Goal: Entertainment & Leisure: Browse casually

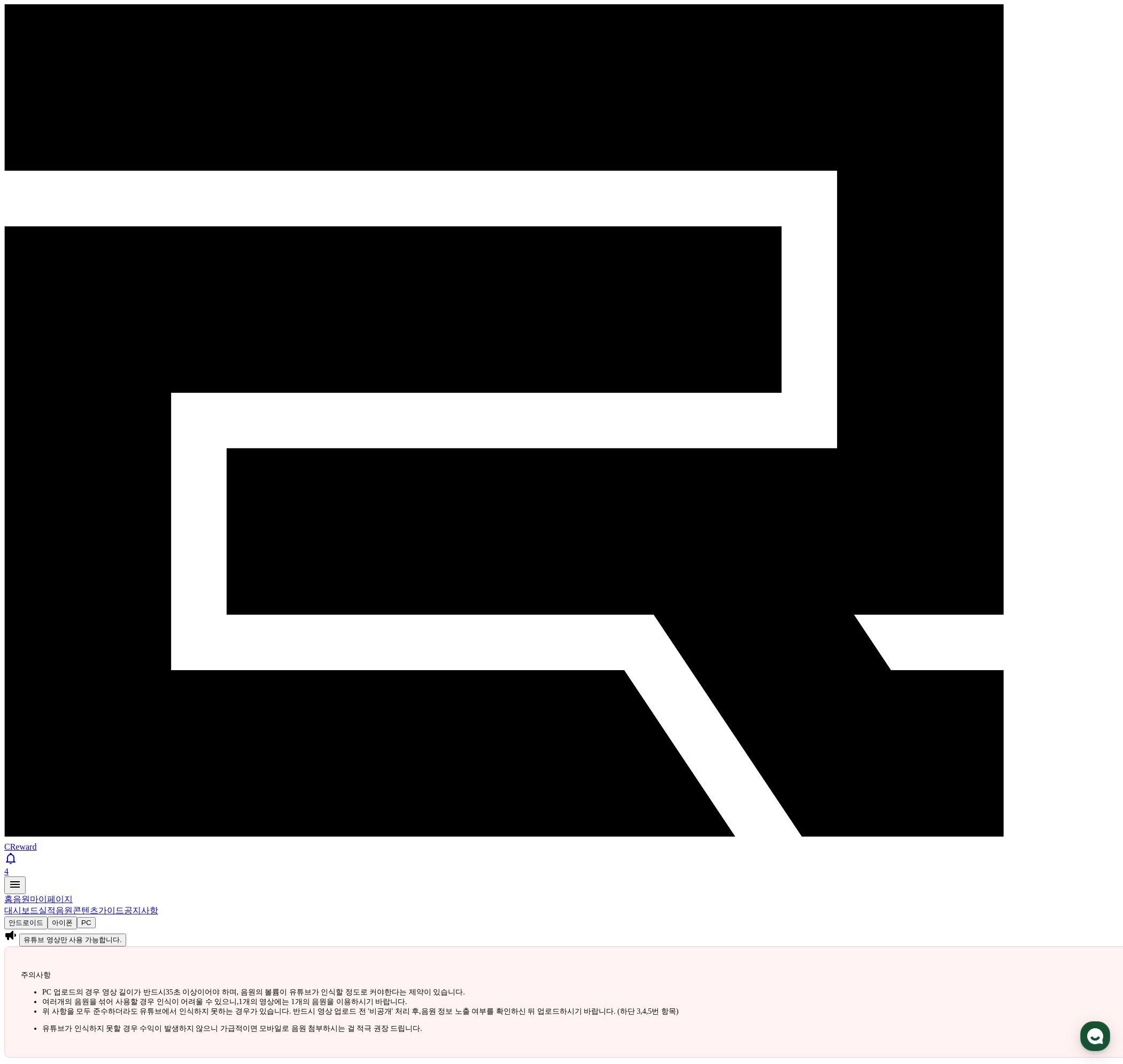
click at [73, 906] on link "음원" at bounding box center [64, 911] width 17 height 9
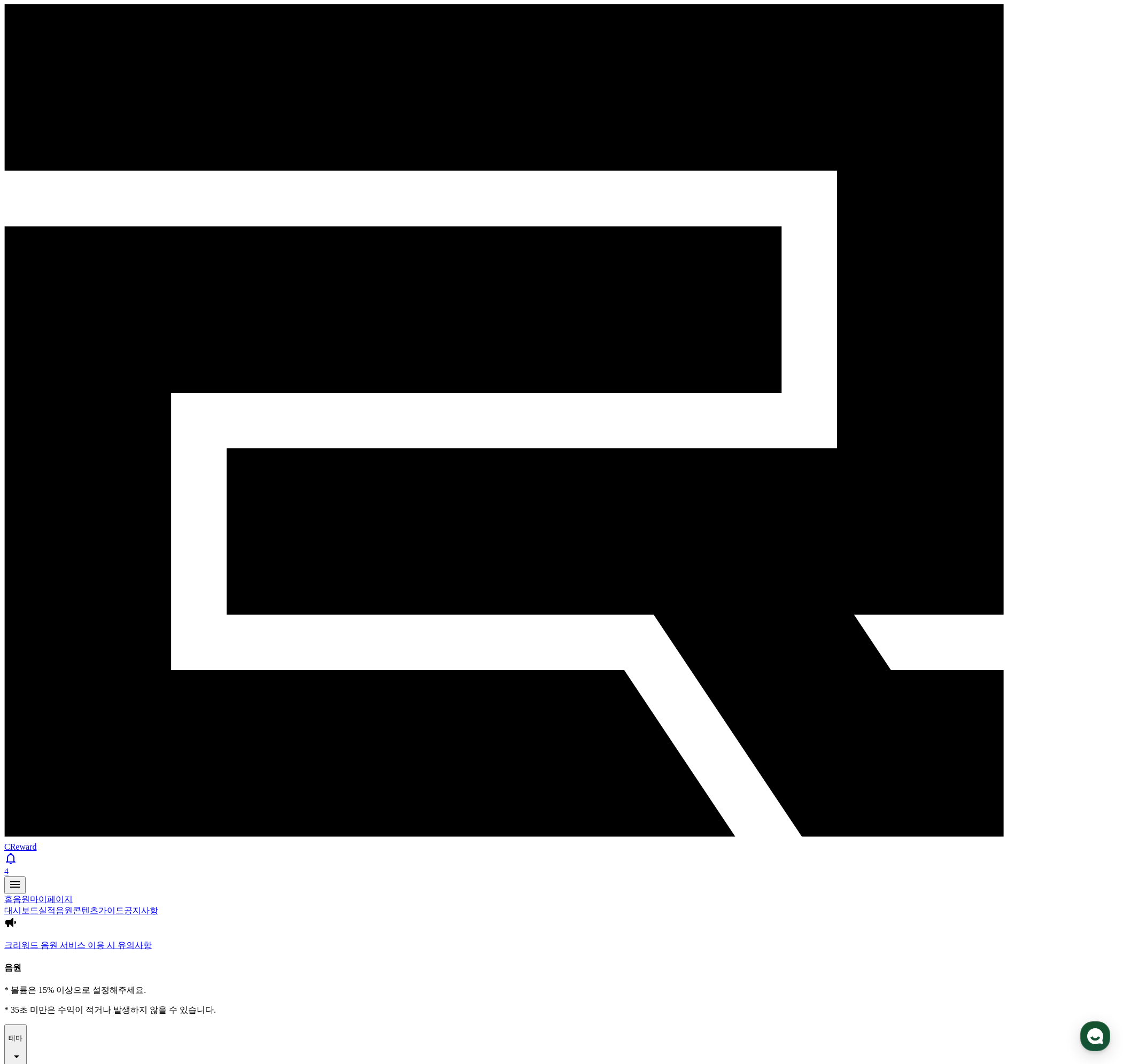
click at [23, 1034] on p "테마" at bounding box center [15, 1038] width 14 height 10
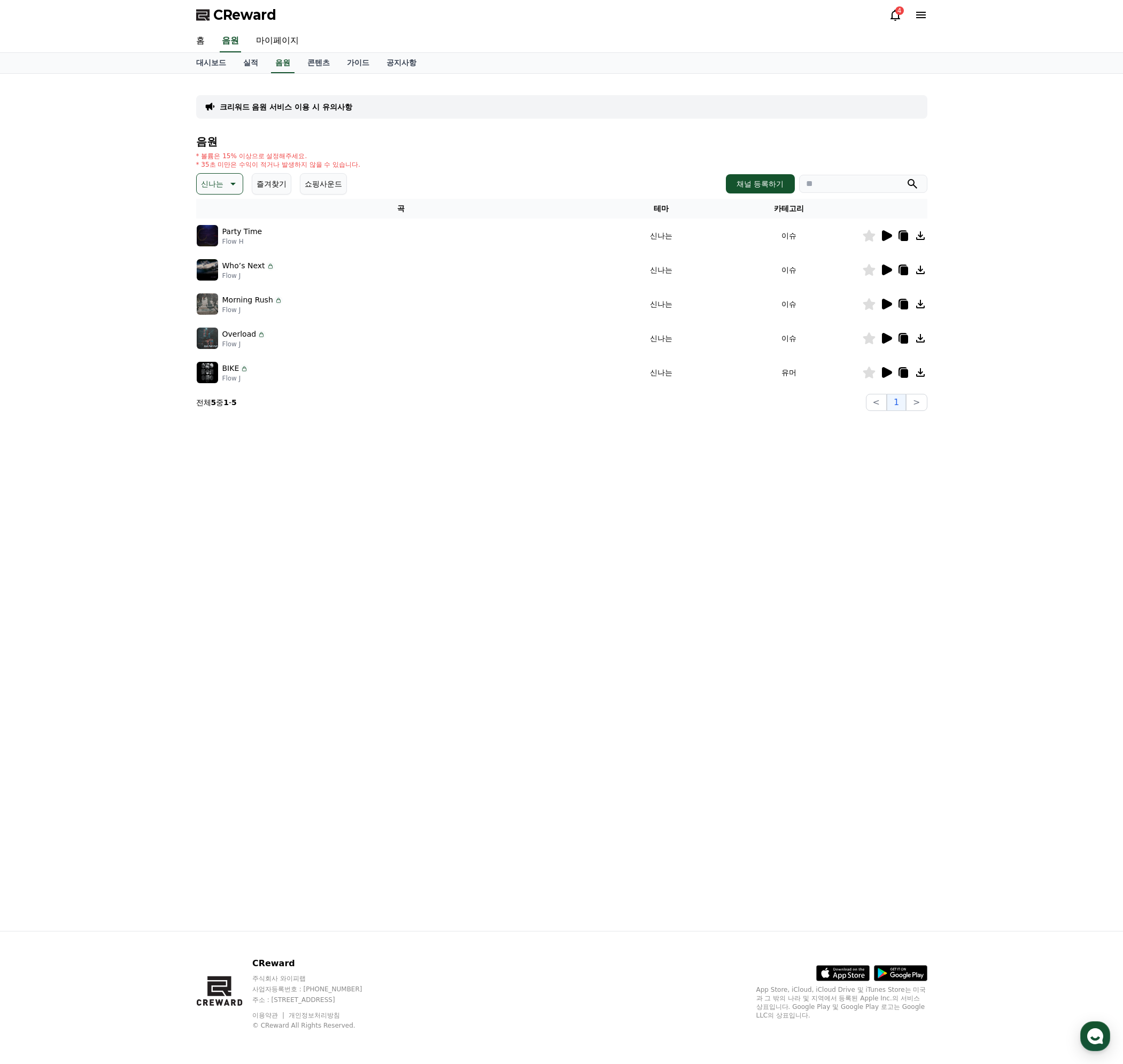
click at [885, 234] on icon at bounding box center [887, 235] width 10 height 11
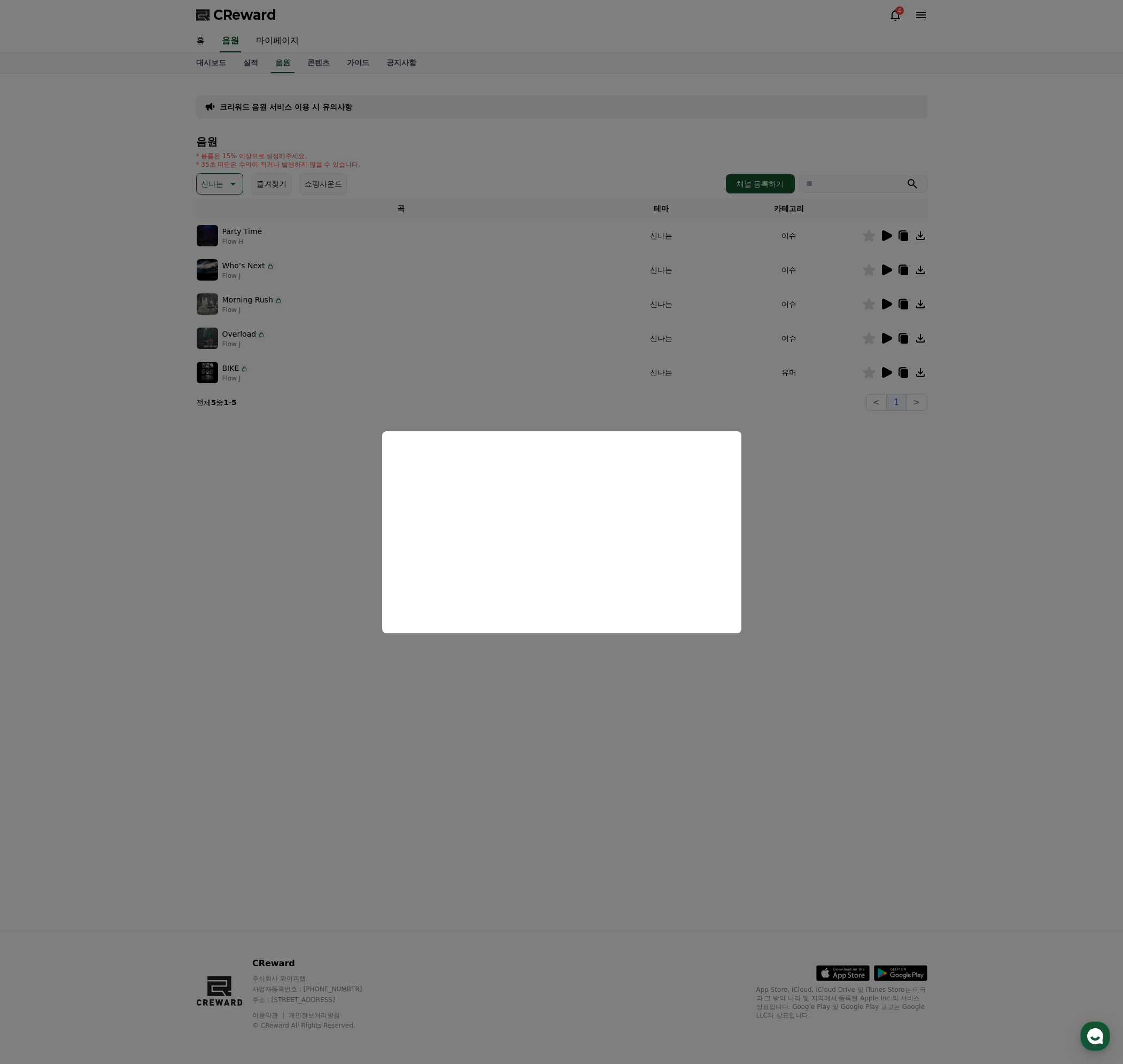
click at [859, 517] on button "close modal" at bounding box center [562, 532] width 1123 height 1064
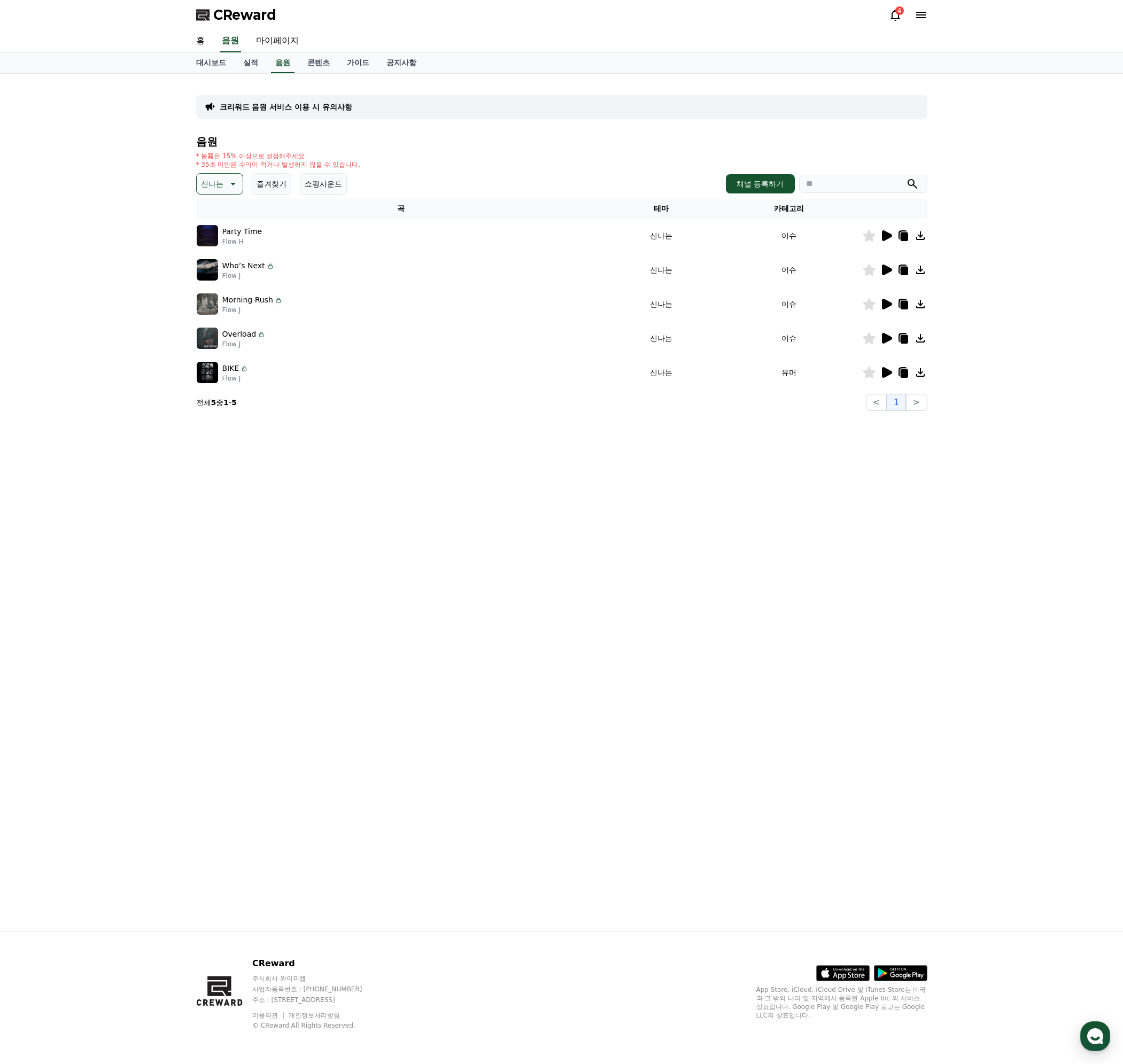
click at [922, 235] on icon at bounding box center [920, 235] width 8 height 8
click at [908, 234] on icon at bounding box center [903, 236] width 7 height 8
click at [885, 274] on icon at bounding box center [887, 270] width 10 height 11
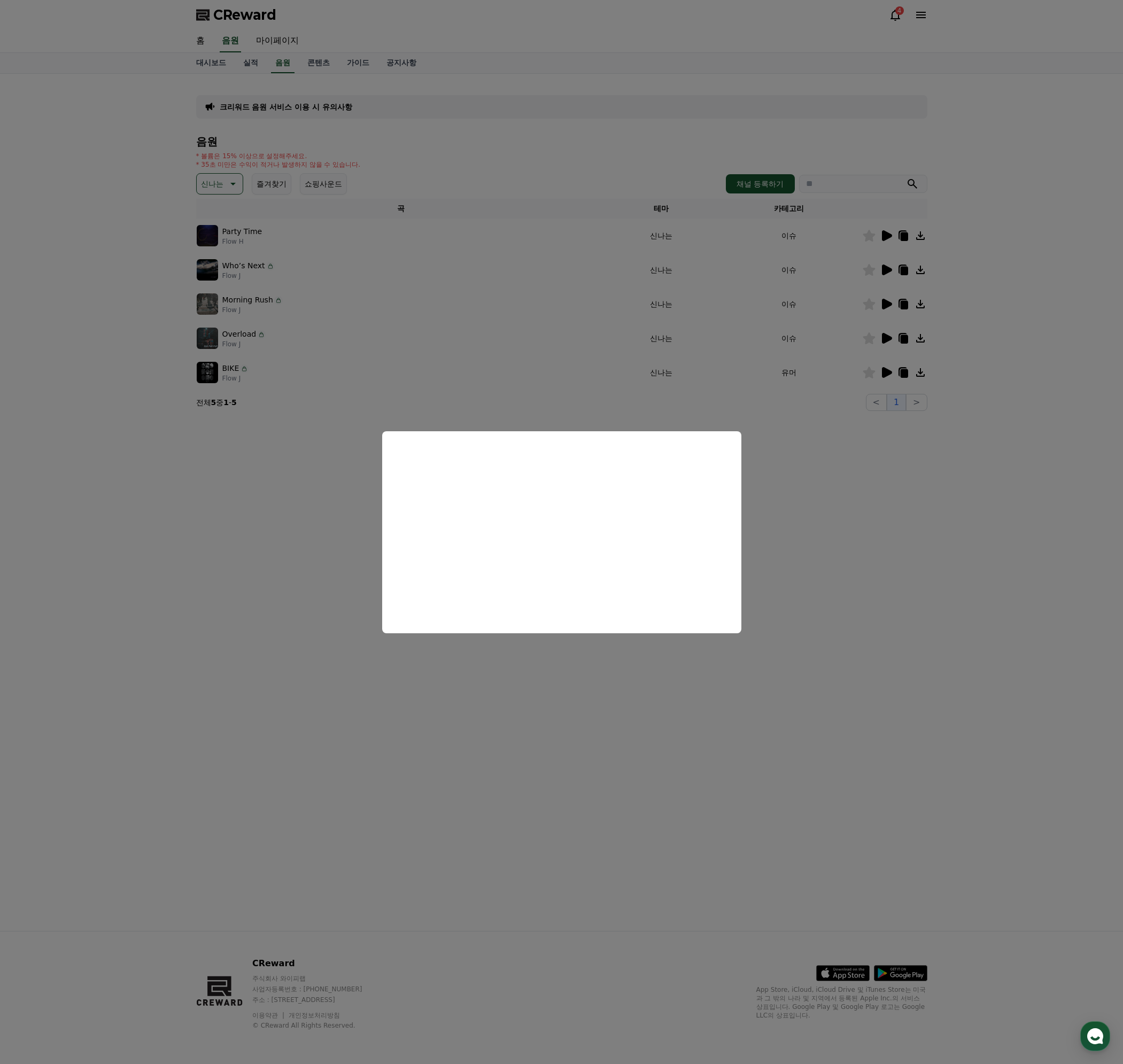
drag, startPoint x: 834, startPoint y: 537, endPoint x: 840, endPoint y: 502, distance: 35.5
click at [834, 537] on button "close modal" at bounding box center [562, 532] width 1123 height 1064
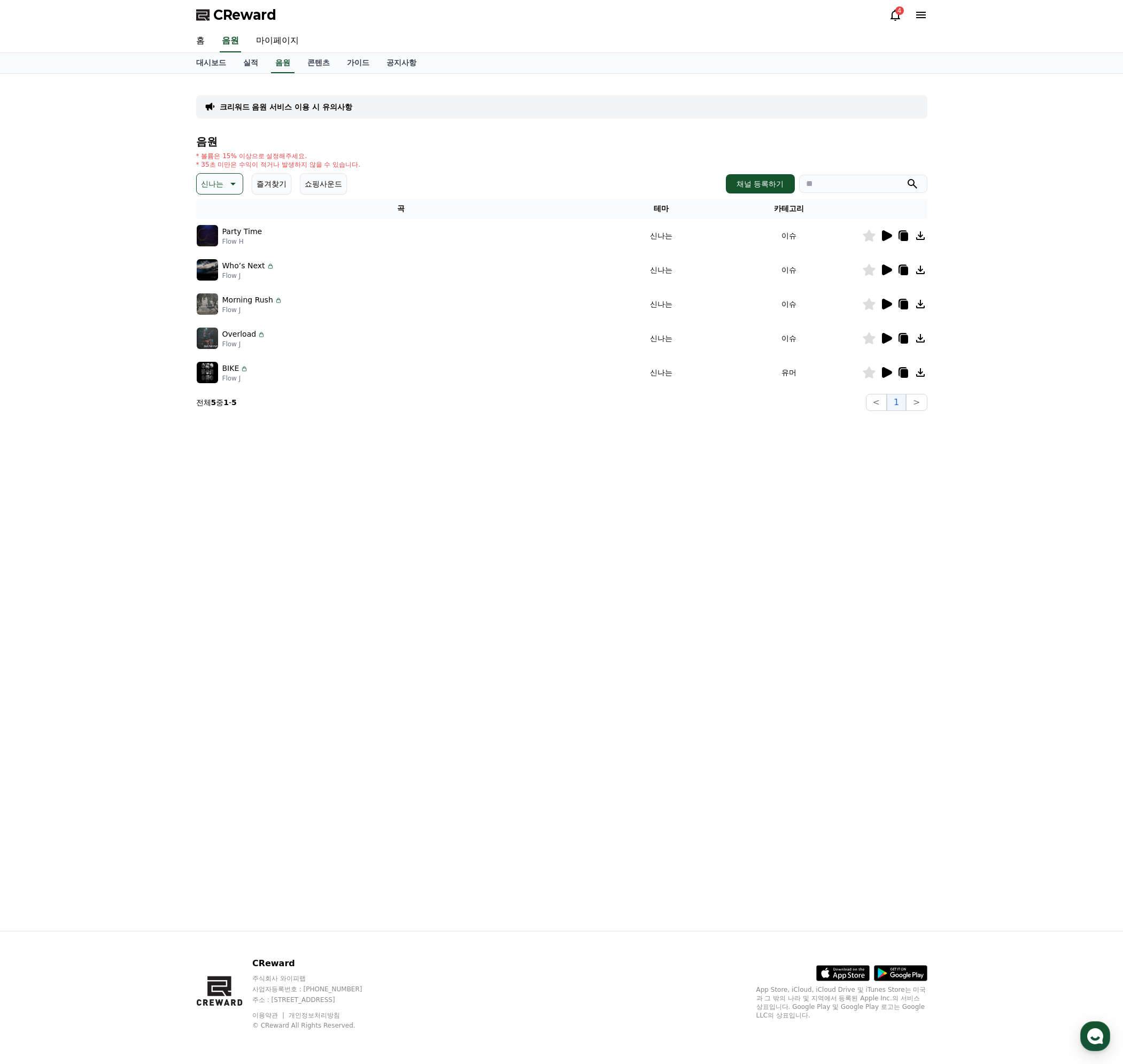
click at [907, 271] on icon at bounding box center [903, 271] width 7 height 8
click at [616, 549] on div "크리워드 음원 서비스 이용 시 유의사항 음원 * 볼륨은 15% 이상으로 설정해주세요. * 35초 미만은 수익이 적거나 발생하지 않을 수 있습니…" at bounding box center [562, 503] width 748 height 858
click at [888, 307] on icon at bounding box center [886, 304] width 13 height 13
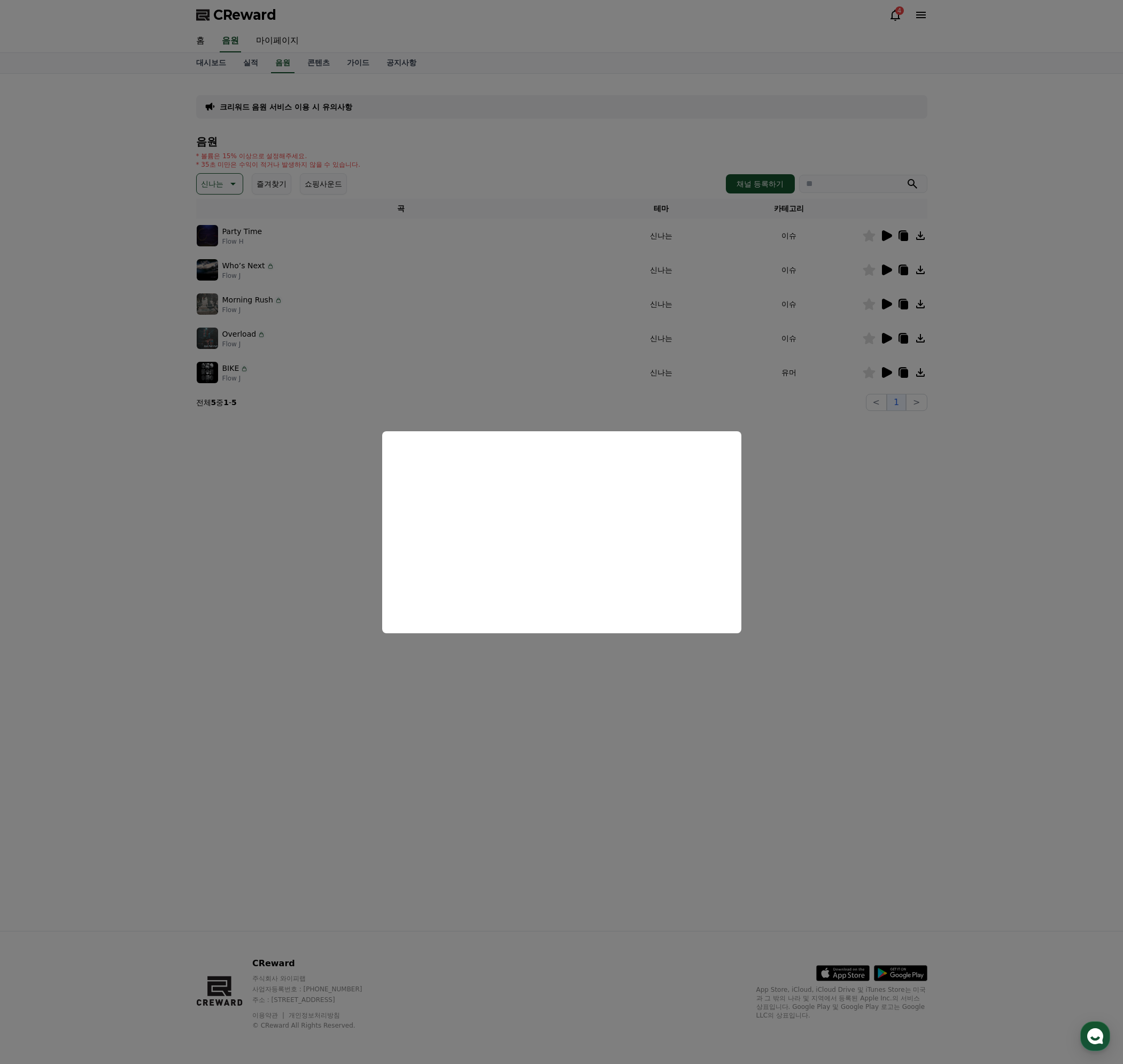
click at [892, 342] on button "close modal" at bounding box center [562, 532] width 1123 height 1064
click at [885, 338] on icon at bounding box center [887, 338] width 10 height 11
click at [888, 371] on button "close modal" at bounding box center [562, 532] width 1123 height 1064
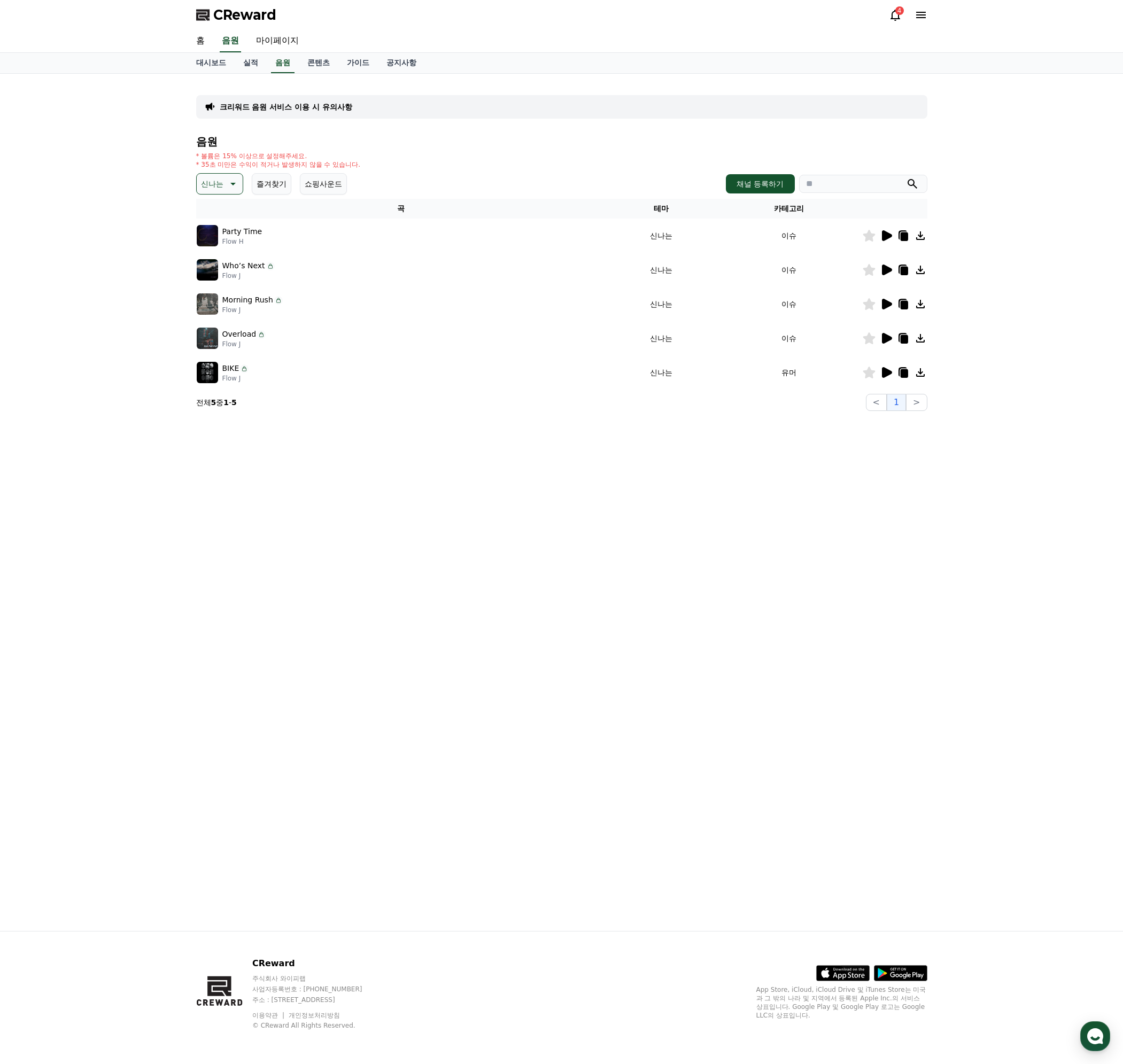
click at [888, 371] on icon at bounding box center [887, 372] width 10 height 11
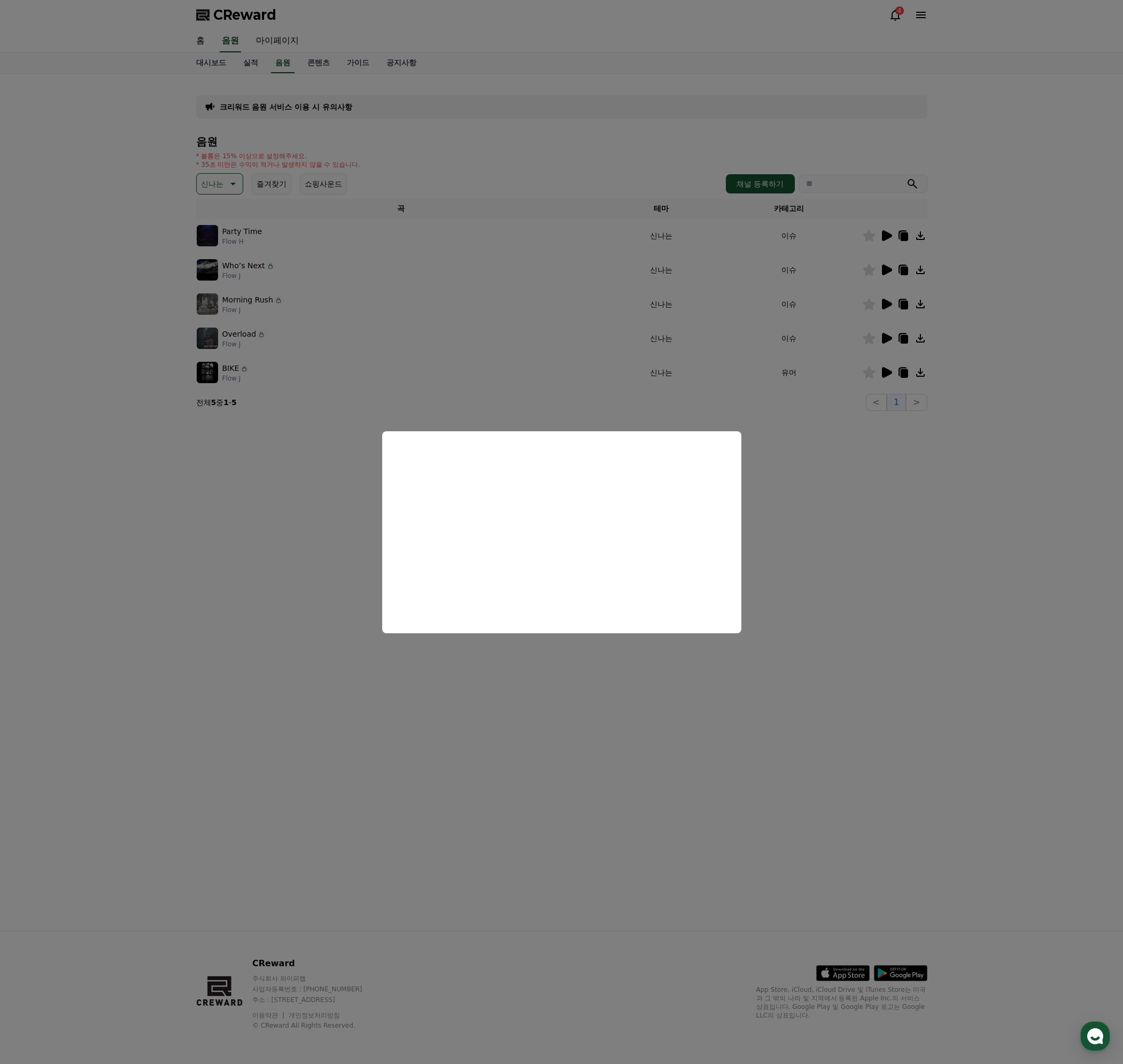
click at [879, 499] on button "close modal" at bounding box center [562, 532] width 1123 height 1064
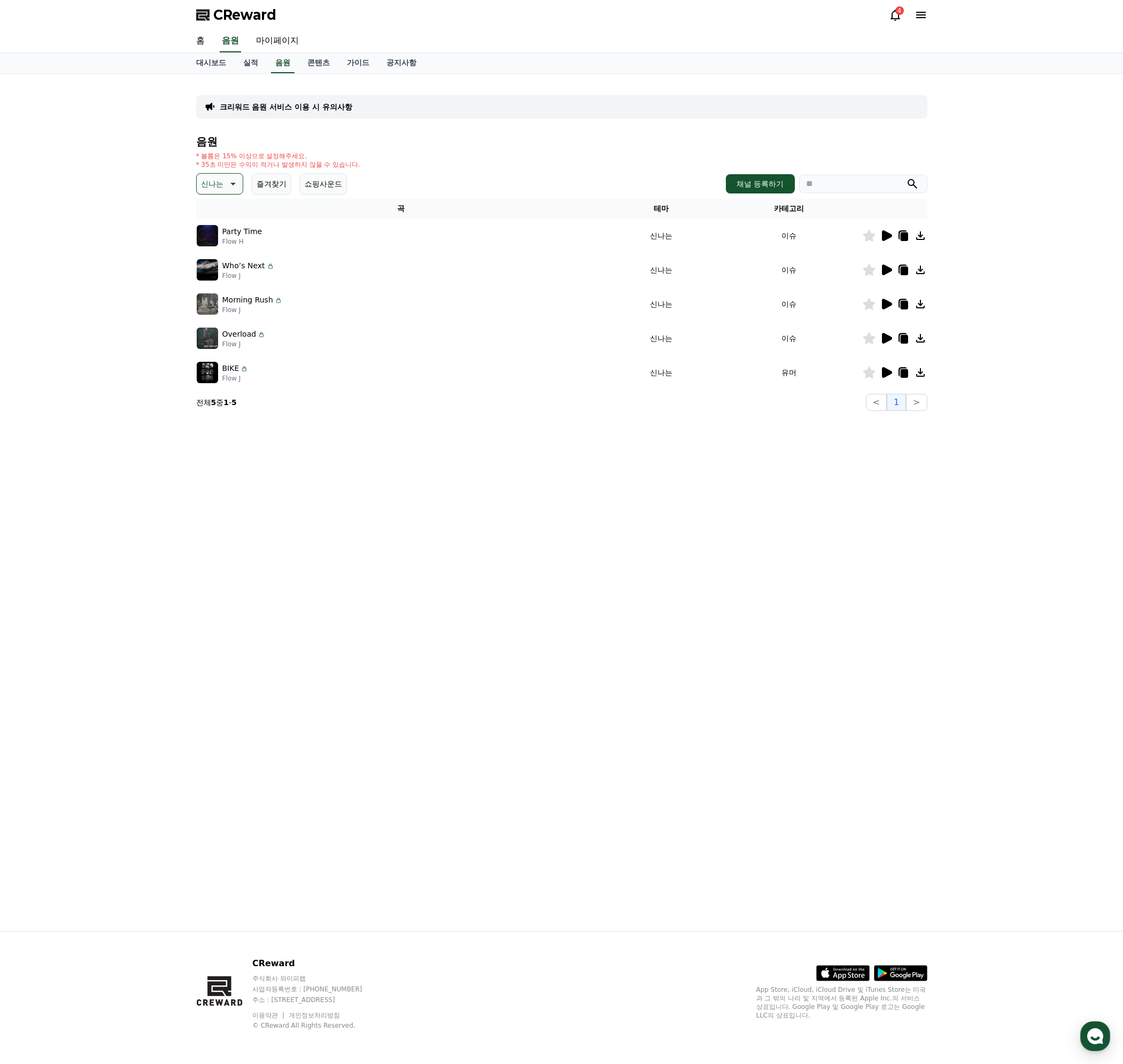
click at [886, 341] on icon at bounding box center [887, 338] width 10 height 11
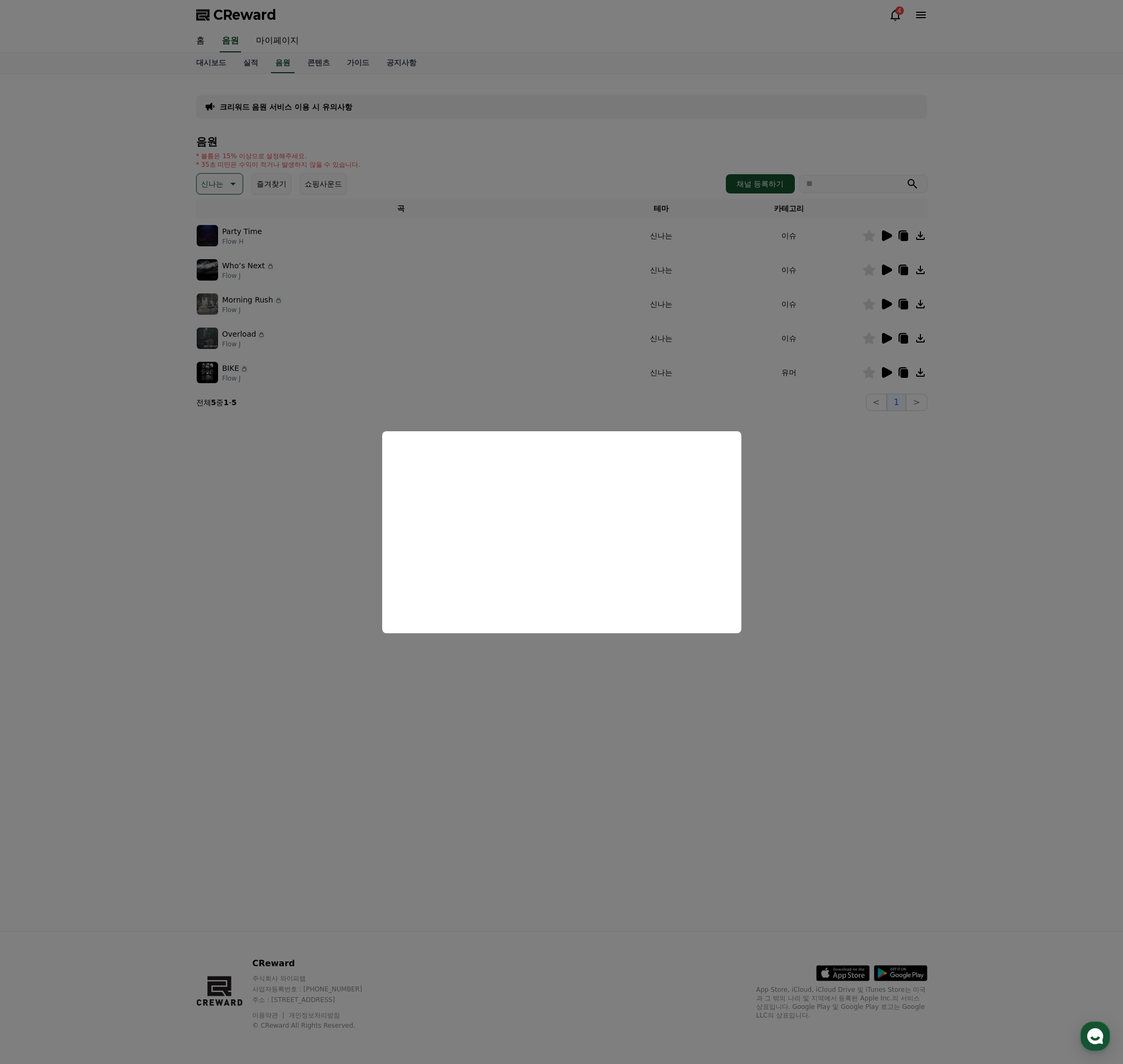
click at [881, 472] on button "close modal" at bounding box center [562, 532] width 1123 height 1064
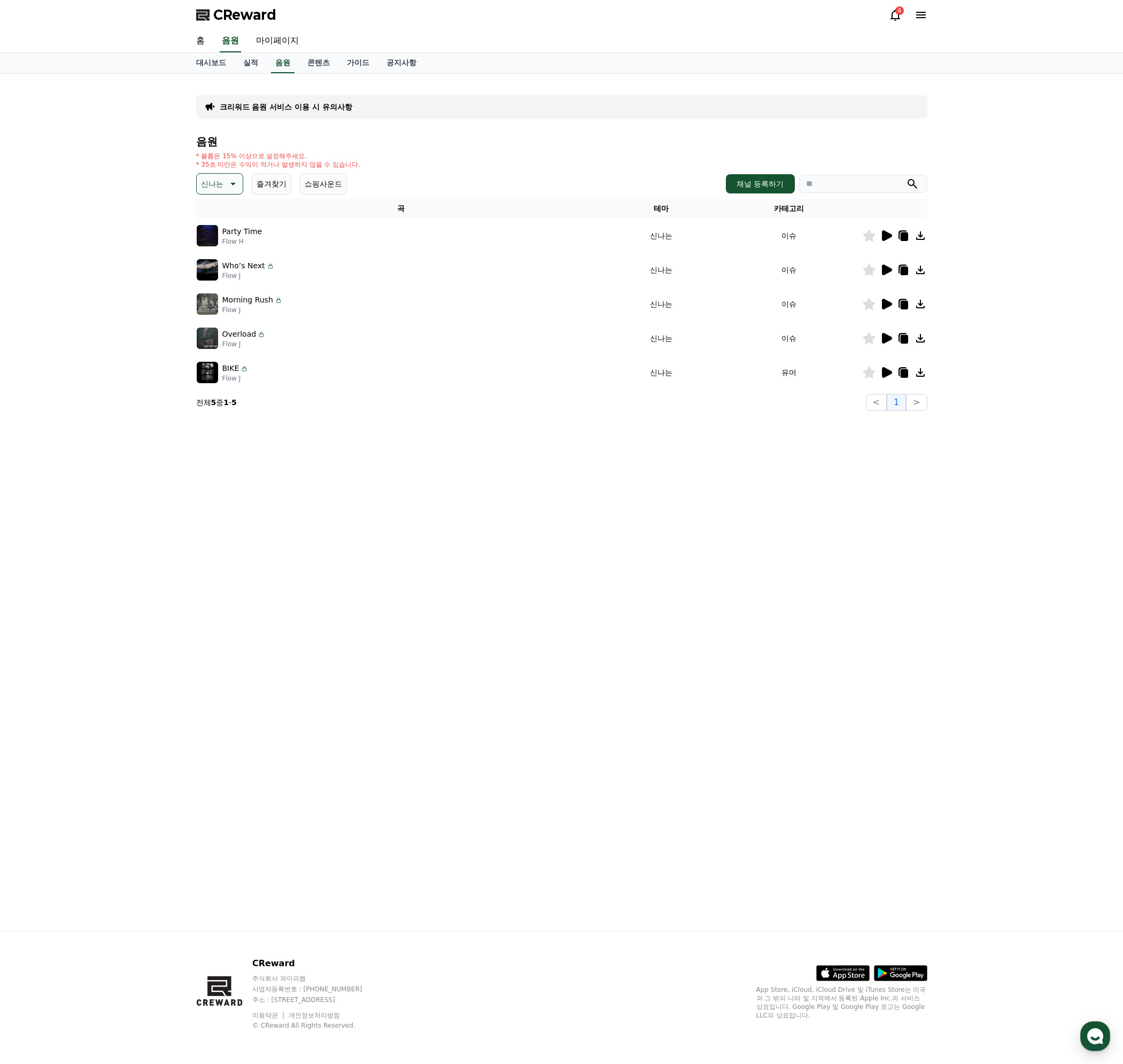
click at [897, 14] on div "4" at bounding box center [900, 10] width 8 height 8
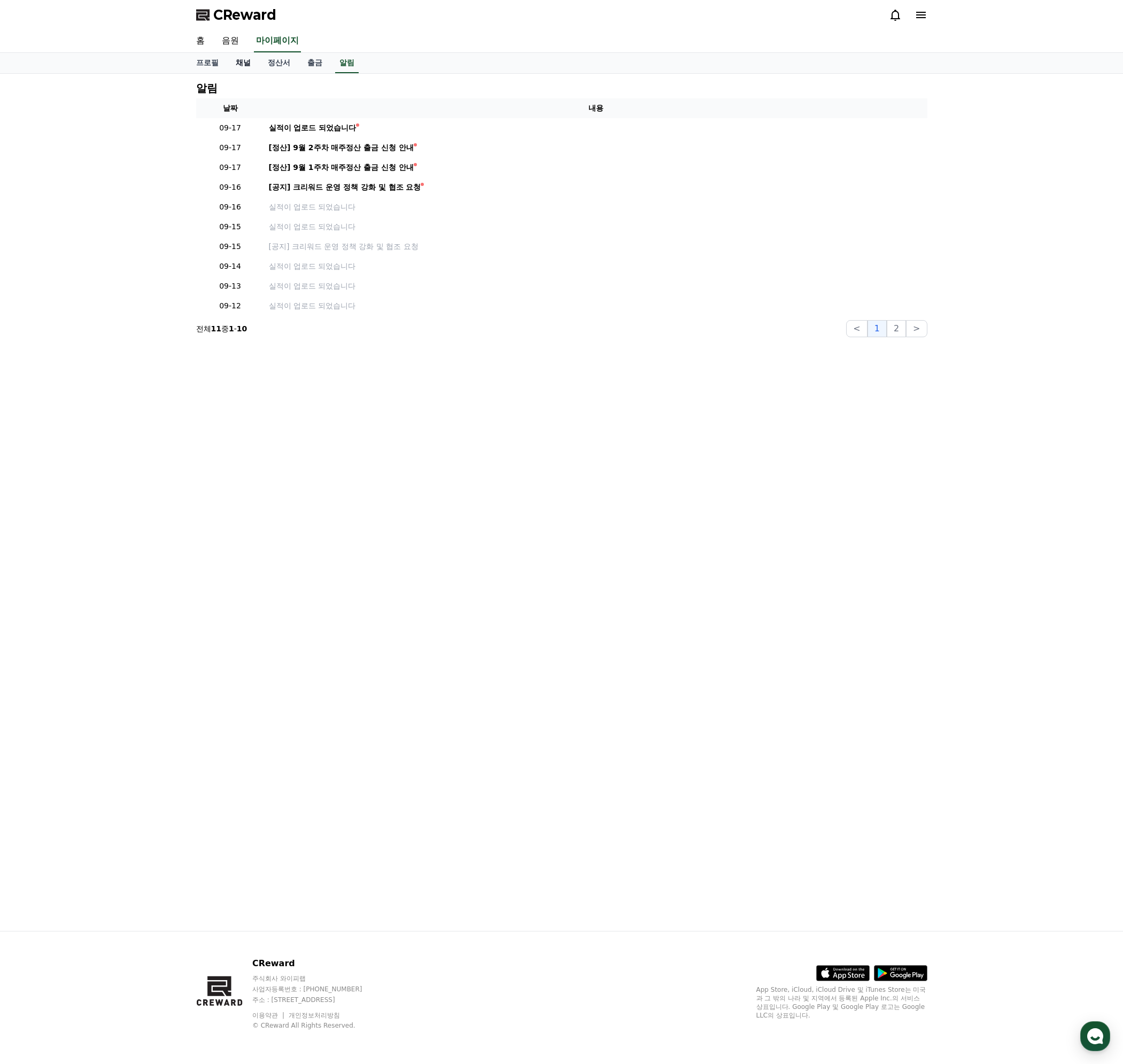
click at [247, 63] on link "채널" at bounding box center [243, 63] width 32 height 20
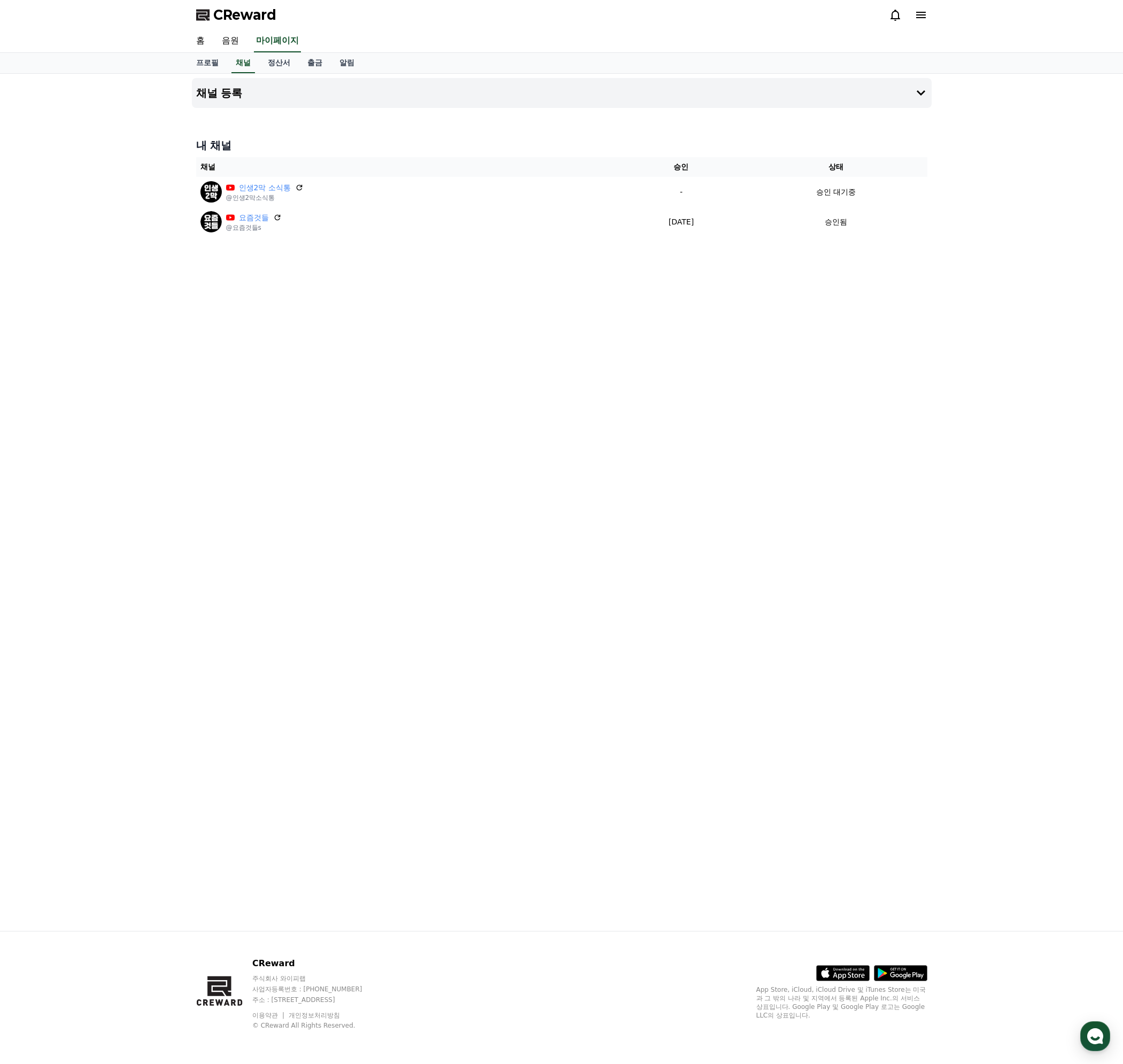
drag, startPoint x: 745, startPoint y: 353, endPoint x: 837, endPoint y: 228, distance: 155.2
click at [751, 350] on div "채널 등록 내 채널 채널 승인 상태 인생2막 소식통 @인생2막소식통 - 승인 대기중 요즘것들 @요즘것들s [DATE] 09-10 승인됨" at bounding box center [562, 503] width 748 height 858
drag, startPoint x: 620, startPoint y: 435, endPoint x: 616, endPoint y: 428, distance: 8.1
click at [619, 432] on div "채널 등록 내 채널 채널 승인 상태 인생2막 소식통 @인생2막소식통 - 승인 대기중 요즘것들 @요즘것들s [DATE] 09-10 승인됨" at bounding box center [562, 503] width 748 height 858
click at [639, 353] on div "채널 등록 내 채널 채널 승인 상태 인생2막 소식통 @인생2막소식통 - 승인 대기중 요즘것들 @요즘것들s [DATE] 09-10 승인됨" at bounding box center [562, 503] width 748 height 858
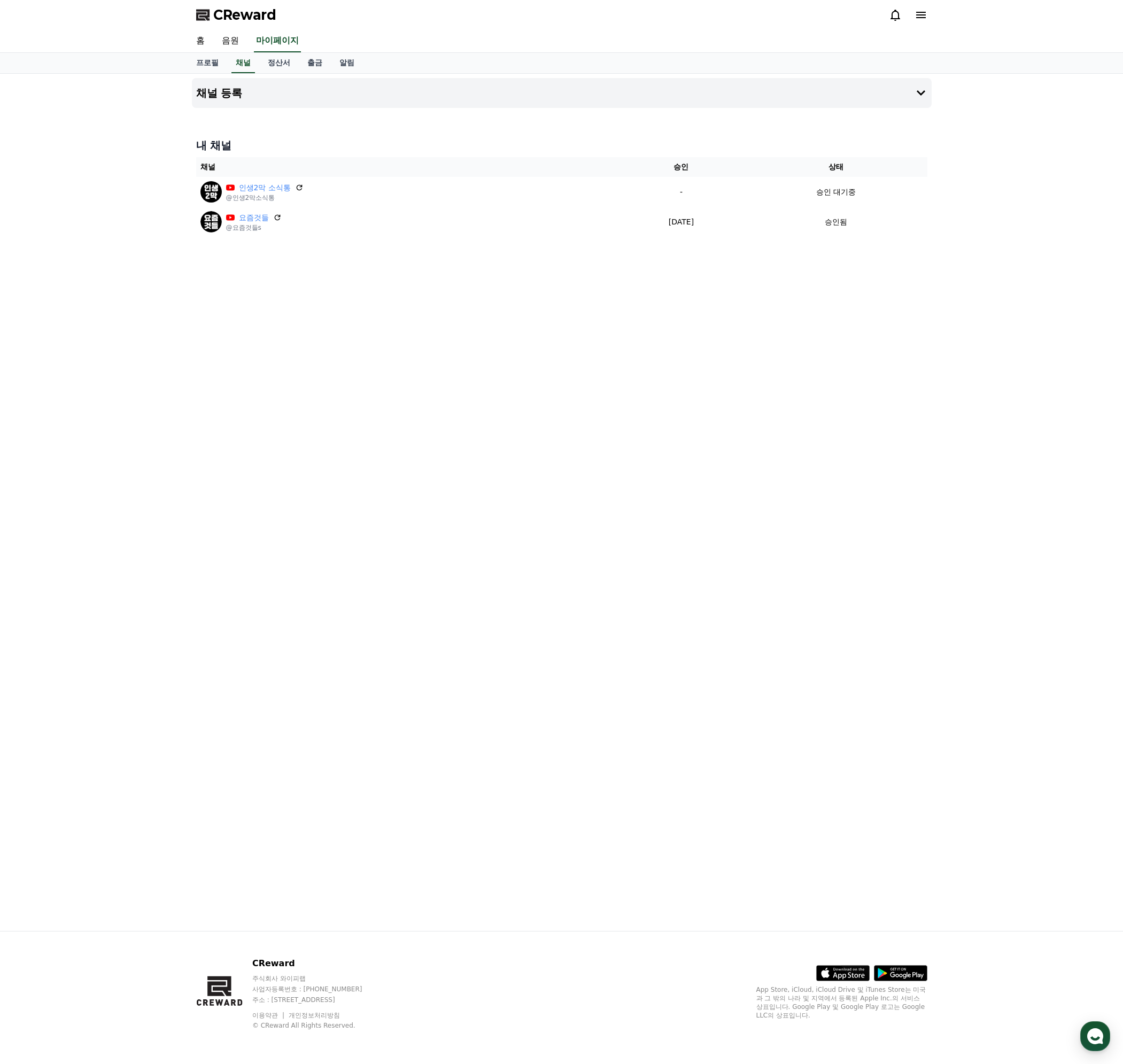
click at [667, 416] on div "채널 등록 내 채널 채널 승인 상태 인생2막 소식통 @인생2막소식통 - 승인 대기중 요즘것들 @요즘것들s [DATE] 09-10 승인됨" at bounding box center [562, 503] width 748 height 858
